Goal: Task Accomplishment & Management: Complete application form

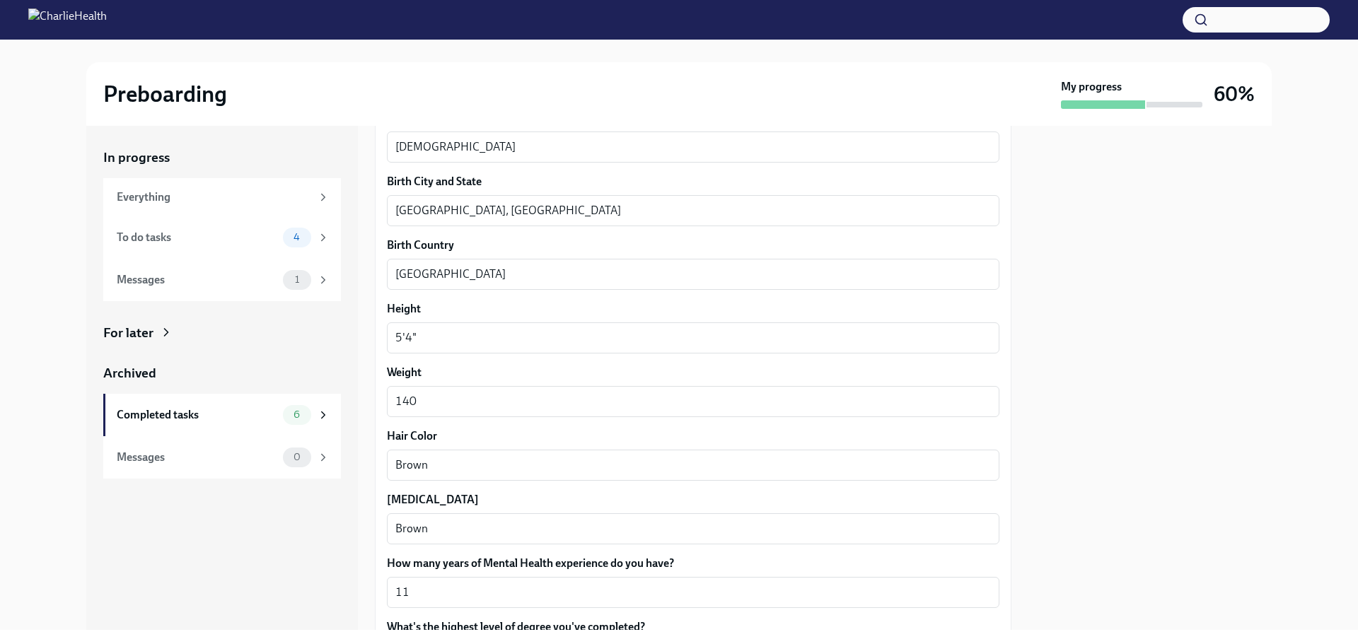
scroll to position [1199, 0]
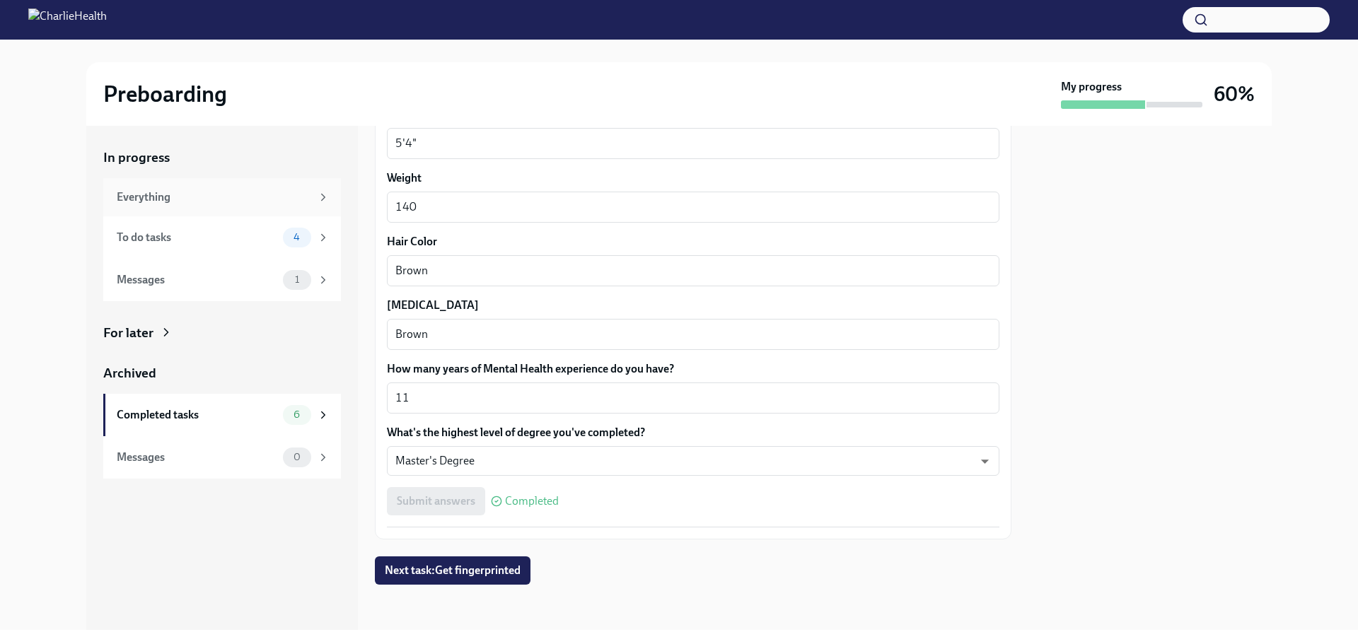
click at [129, 190] on div "Everything" at bounding box center [214, 198] width 194 height 16
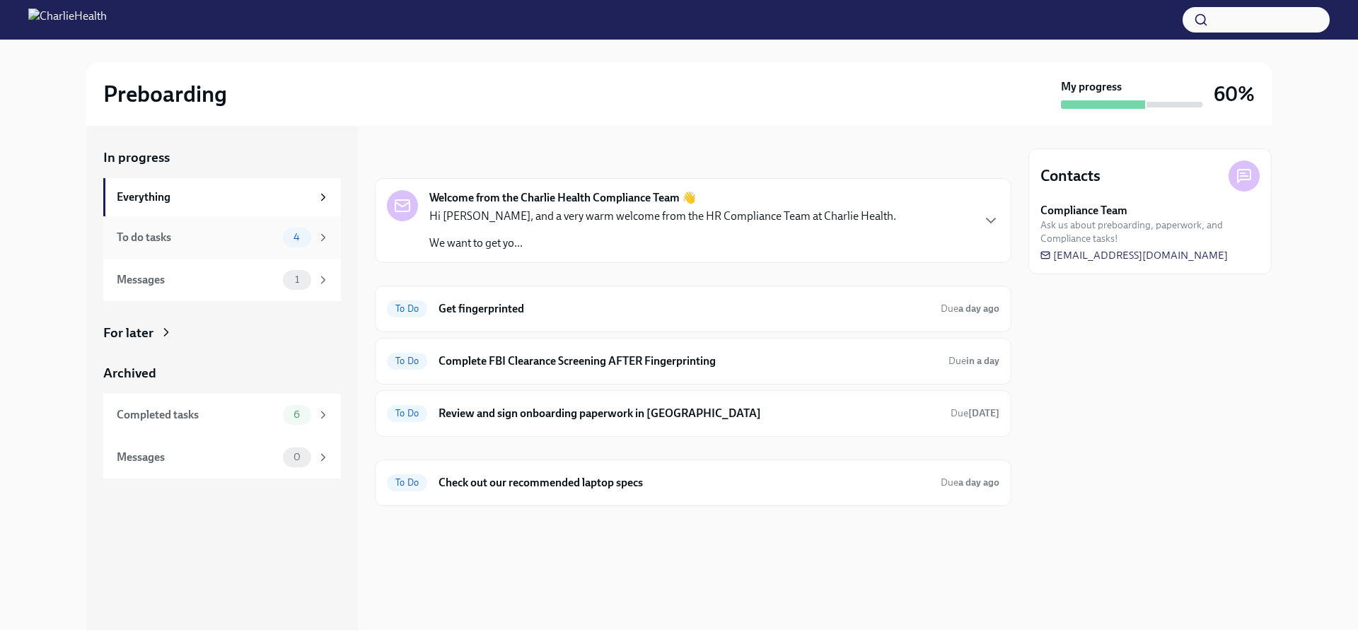
click at [132, 231] on div "To do tasks" at bounding box center [197, 238] width 161 height 16
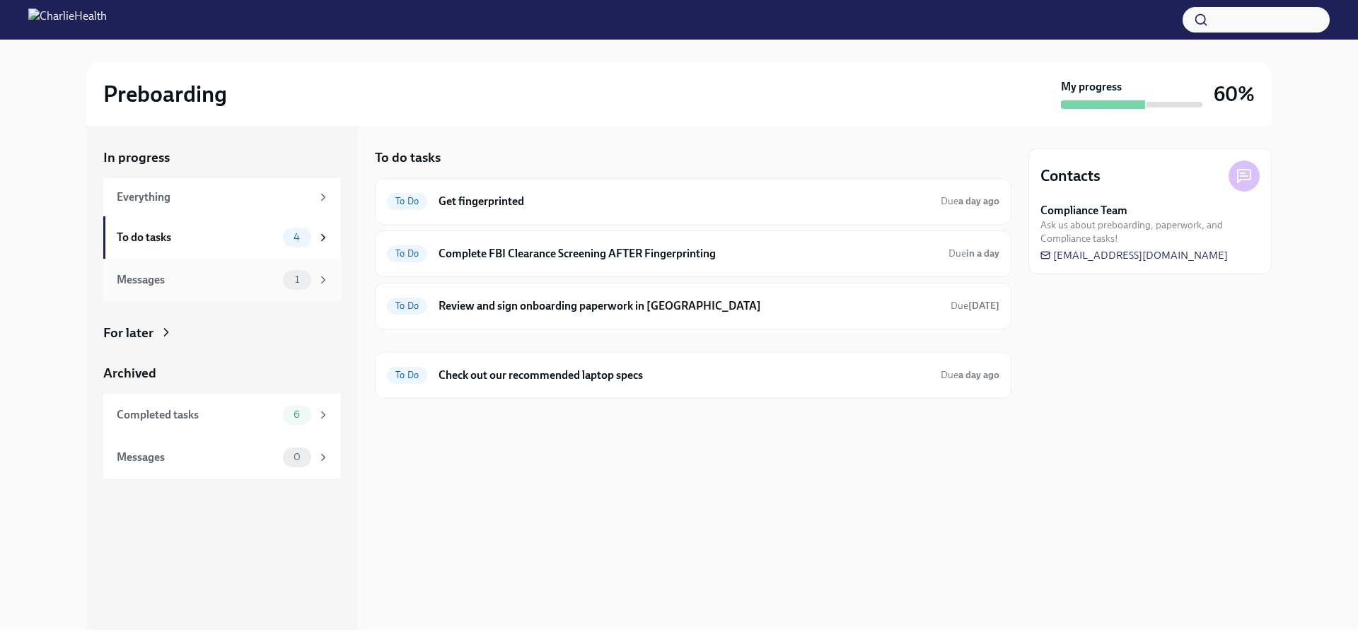
click at [129, 272] on div "Messages" at bounding box center [197, 280] width 161 height 16
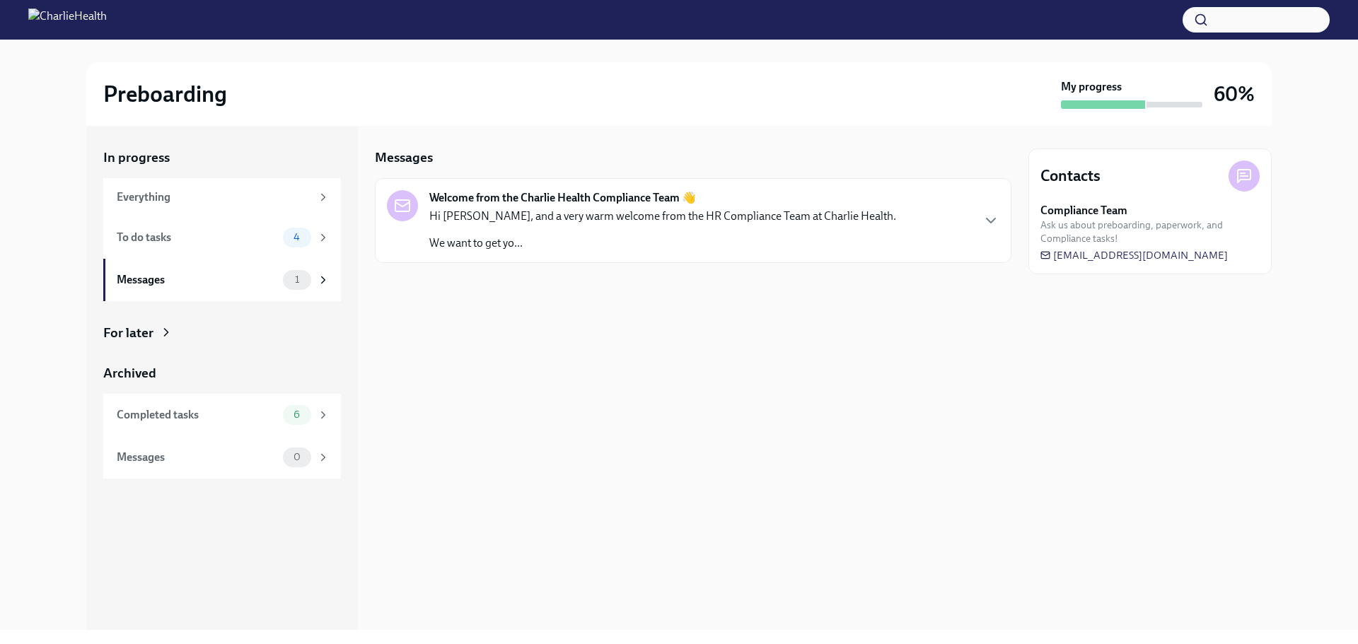
click at [543, 212] on p "Hi Nekita, and a very warm welcome from the HR Compliance Team at Charlie Healt…" at bounding box center [662, 217] width 467 height 16
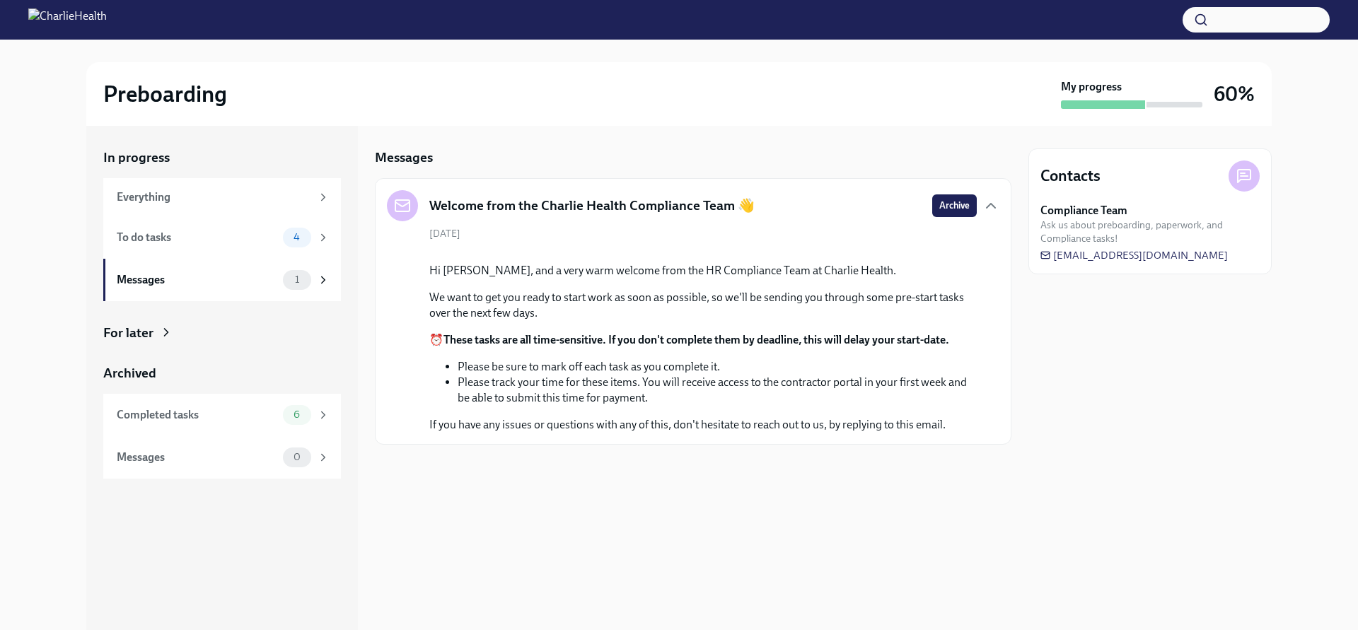
scroll to position [14, 0]
